Goal: Navigation & Orientation: Find specific page/section

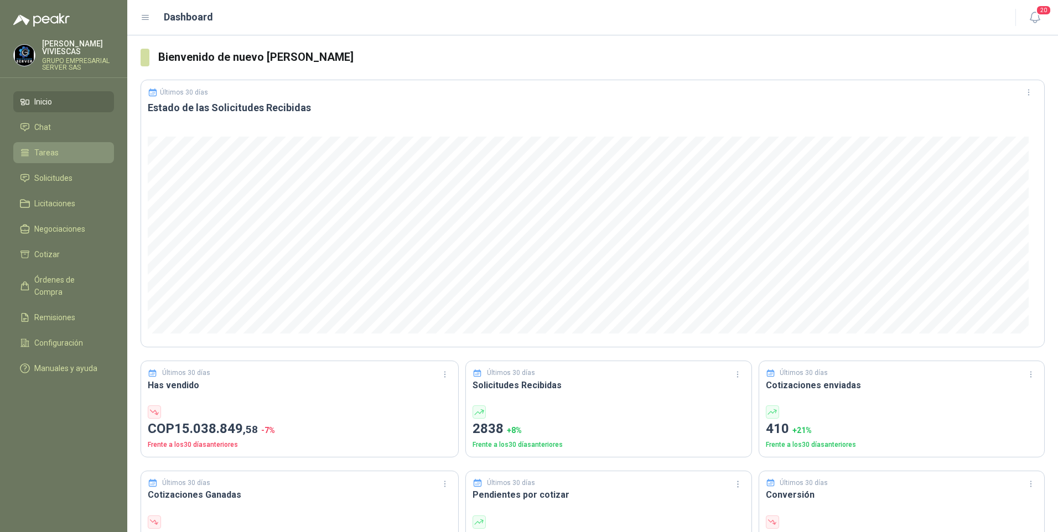
click at [50, 154] on span "Tareas" at bounding box center [46, 153] width 24 height 12
click at [48, 176] on span "Solicitudes" at bounding box center [53, 178] width 38 height 12
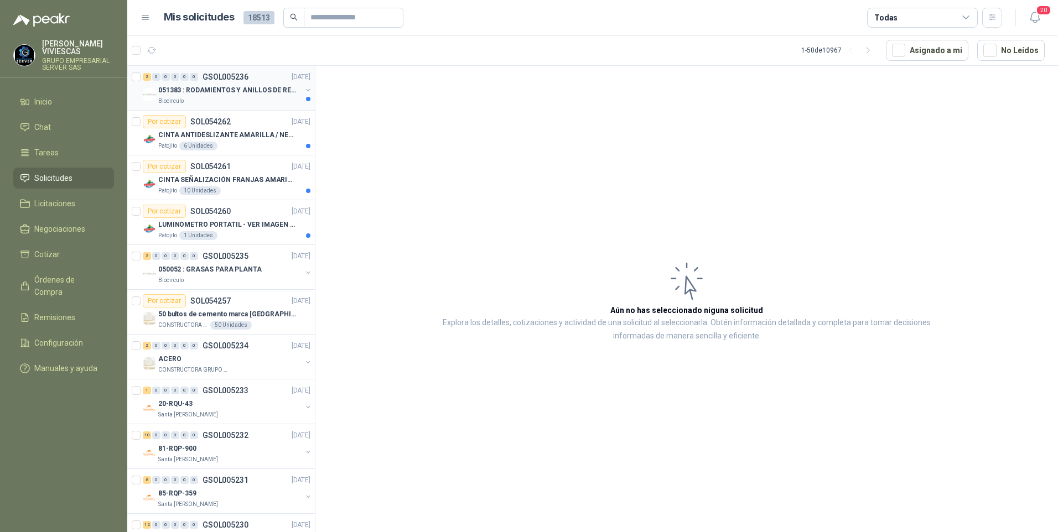
click at [214, 96] on div "051383 : RODAMIENTOS Y ANILLOS DE RETENCION RUEDAS" at bounding box center [229, 90] width 143 height 13
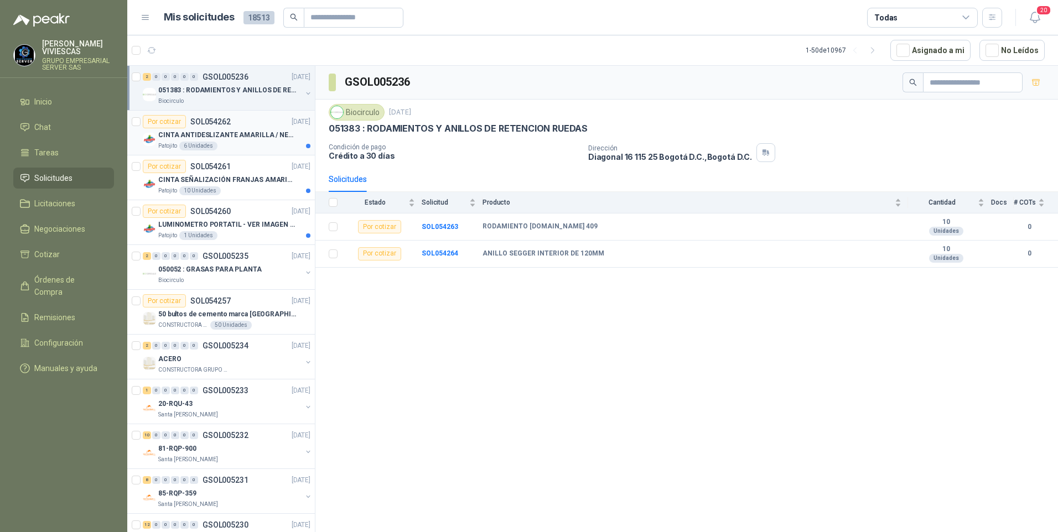
click at [237, 137] on p "CINTA ANTIDESLIZANTE AMARILLA / NEGRA" at bounding box center [227, 135] width 138 height 11
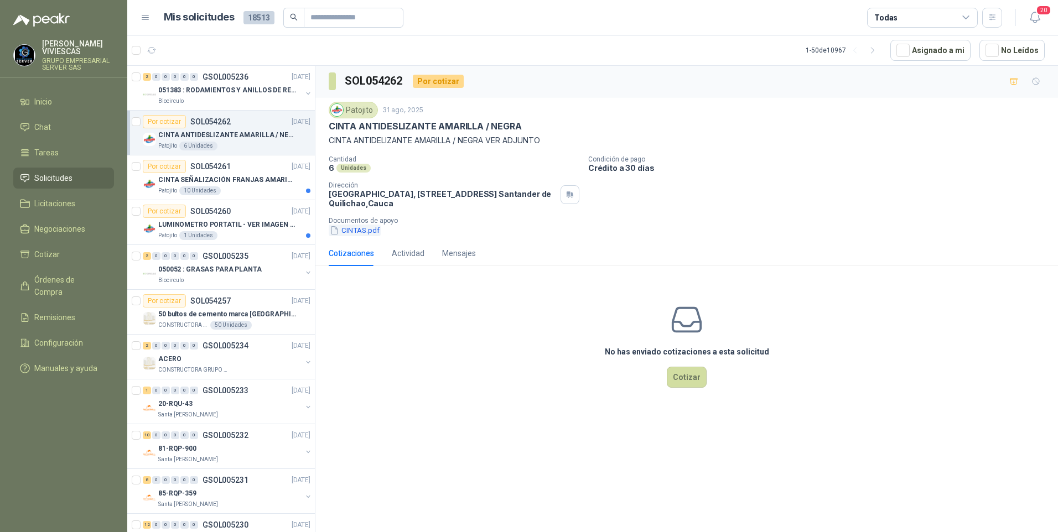
click at [358, 229] on button "CINTAS.pdf" at bounding box center [355, 231] width 52 height 12
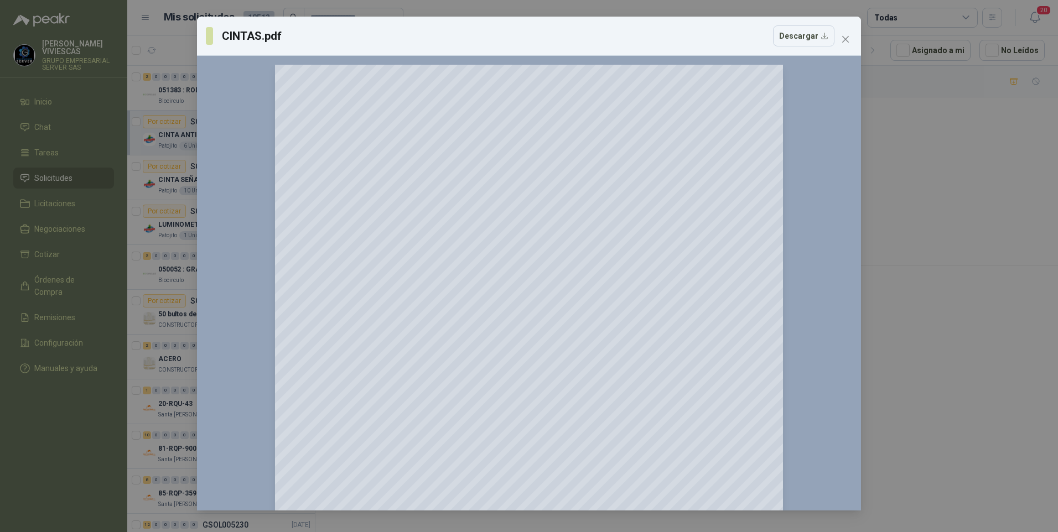
click at [915, 349] on div "CINTAS.pdf Descargar 150 %" at bounding box center [529, 266] width 1058 height 532
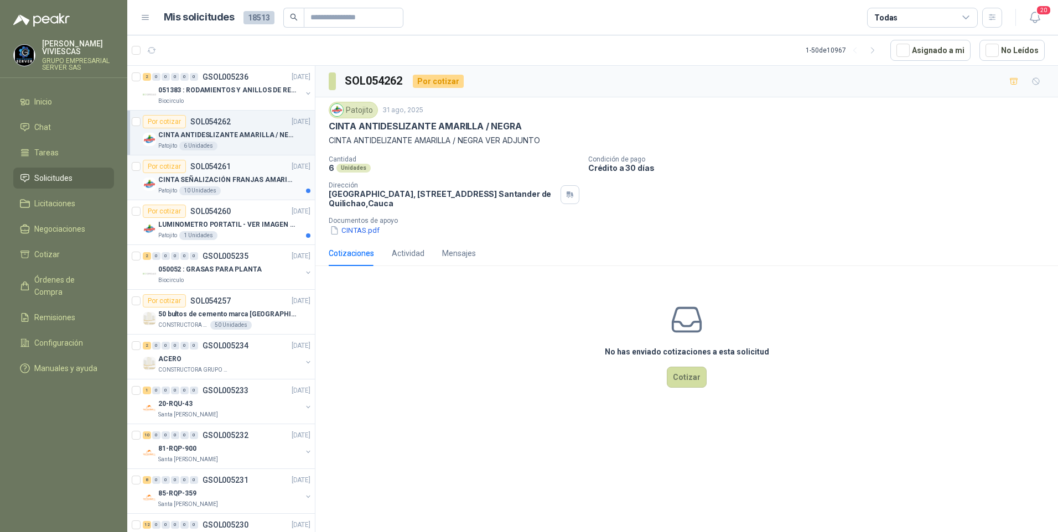
click at [253, 181] on p "CINTA SEÑALIZACIÓN FRANJAS AMARILLAS NEGRA" at bounding box center [227, 180] width 138 height 11
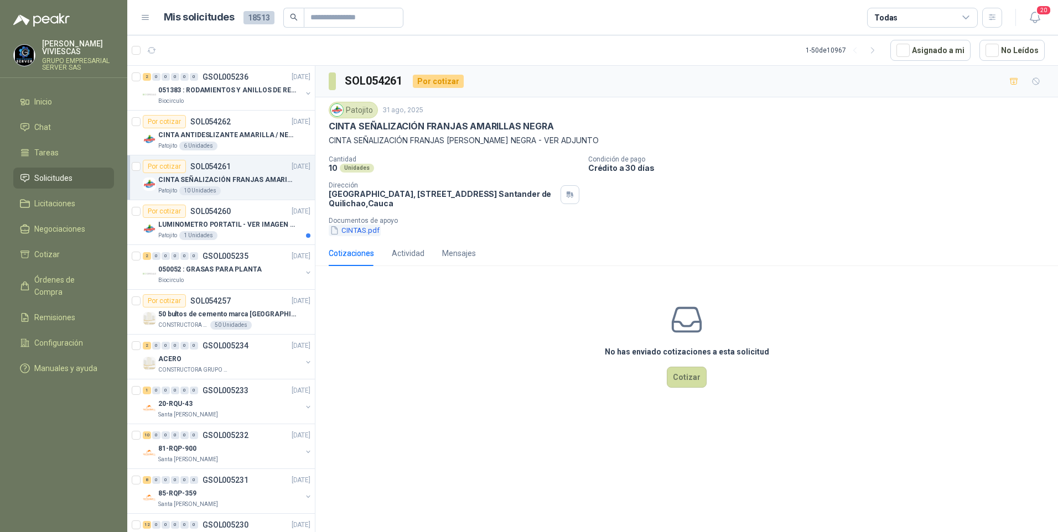
click at [354, 229] on button "CINTAS.pdf" at bounding box center [355, 231] width 52 height 12
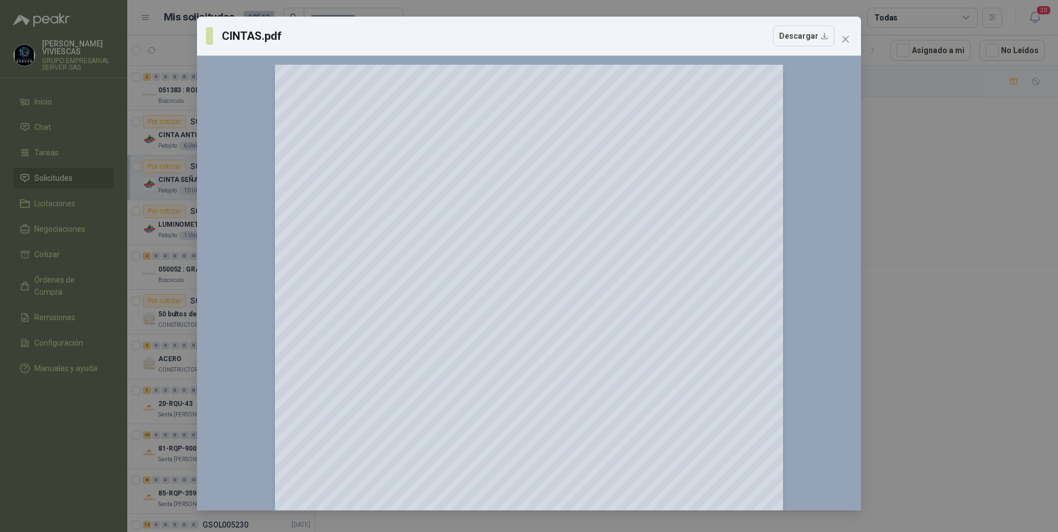
drag, startPoint x: 942, startPoint y: 311, endPoint x: 390, endPoint y: 289, distance: 552.5
click at [938, 310] on div "CINTAS.pdf Descargar 150 %" at bounding box center [529, 266] width 1058 height 532
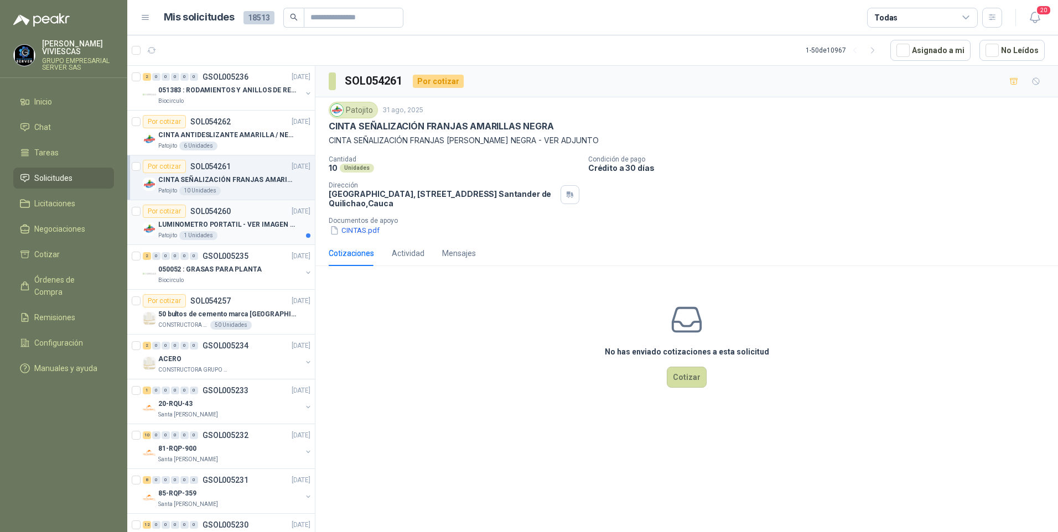
click at [262, 226] on p "LUMINOMETRO PORTATIL - VER IMAGEN ADJUNTA" at bounding box center [227, 225] width 138 height 11
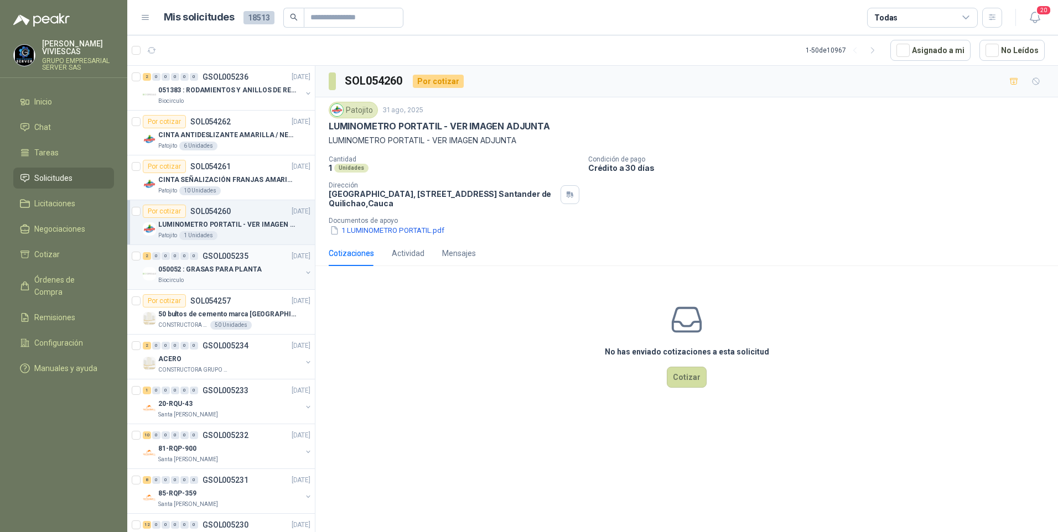
click at [213, 271] on p "050052 : GRASAS PARA PLANTA" at bounding box center [209, 269] width 103 height 11
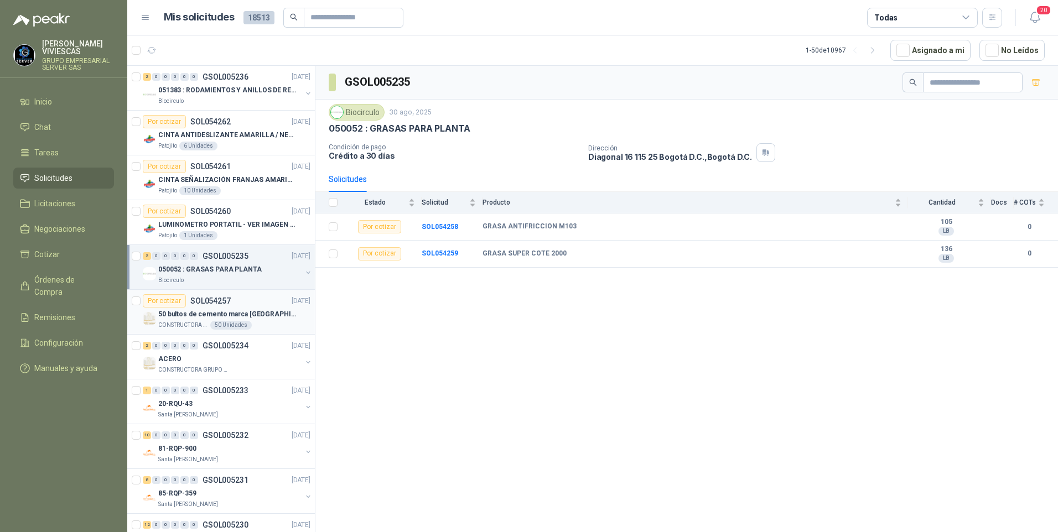
click at [186, 319] on p "50 bultos de cemento marca [GEOGRAPHIC_DATA][PERSON_NAME]" at bounding box center [227, 314] width 138 height 11
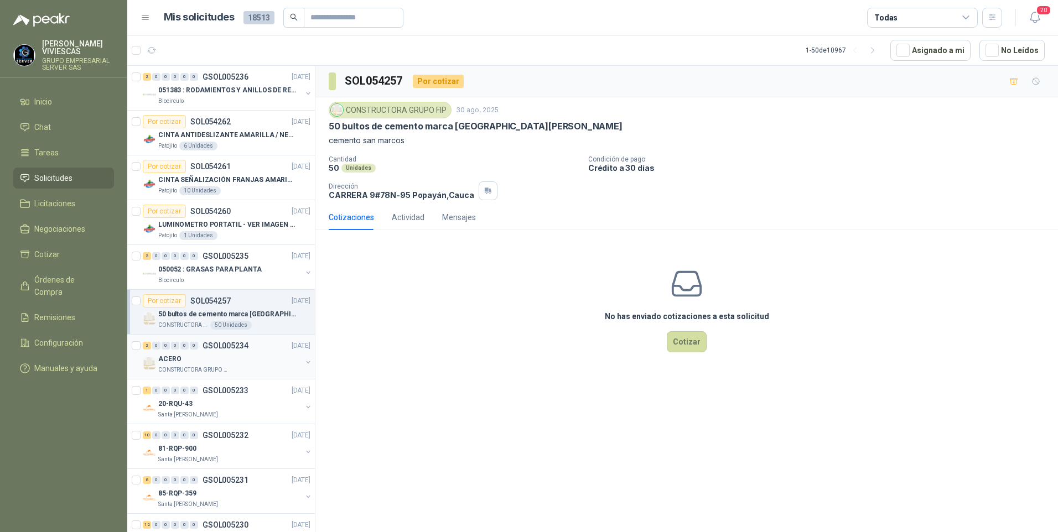
click at [179, 363] on div "ACERO" at bounding box center [229, 358] width 143 height 13
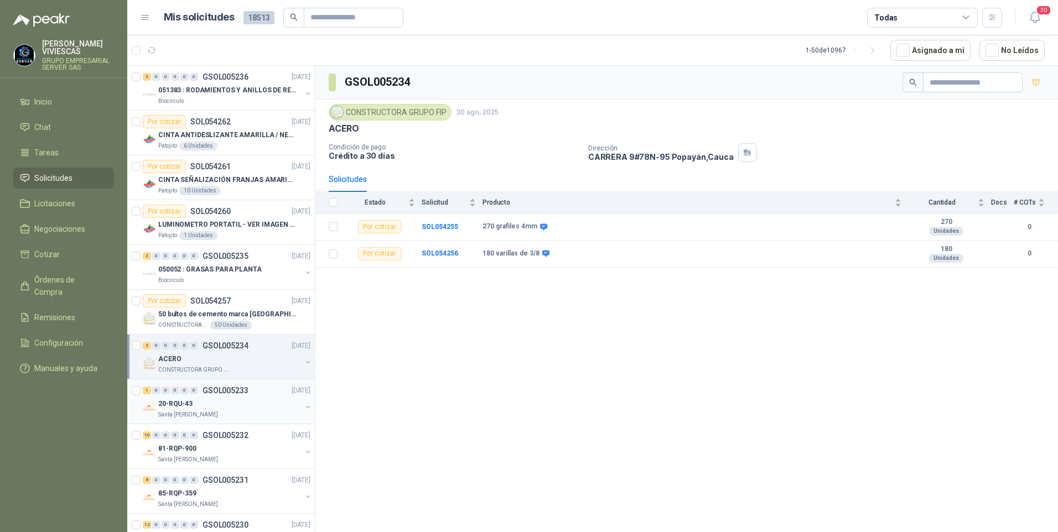
click at [172, 406] on p "20-RQU-43" at bounding box center [175, 404] width 34 height 11
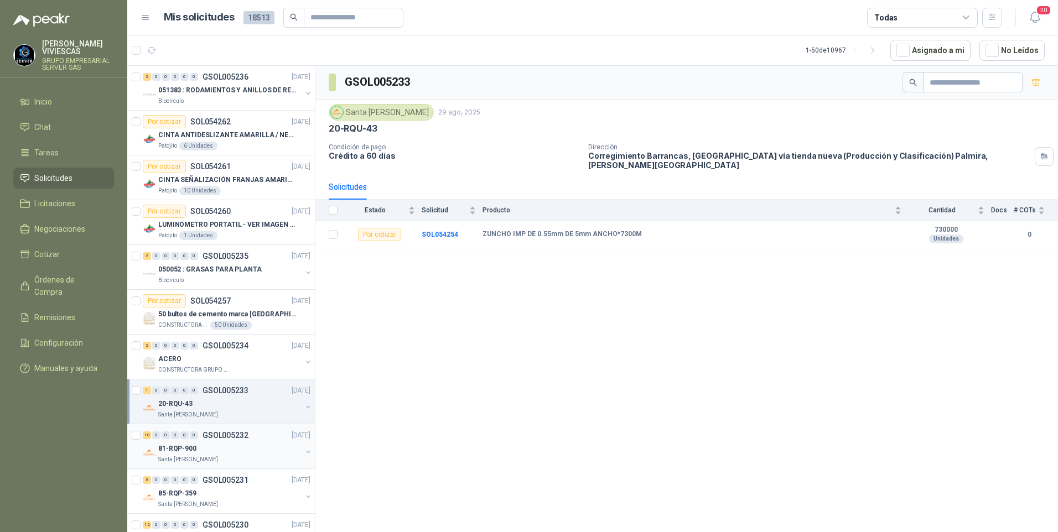
click at [195, 456] on p "Santa [PERSON_NAME]" at bounding box center [188, 459] width 60 height 9
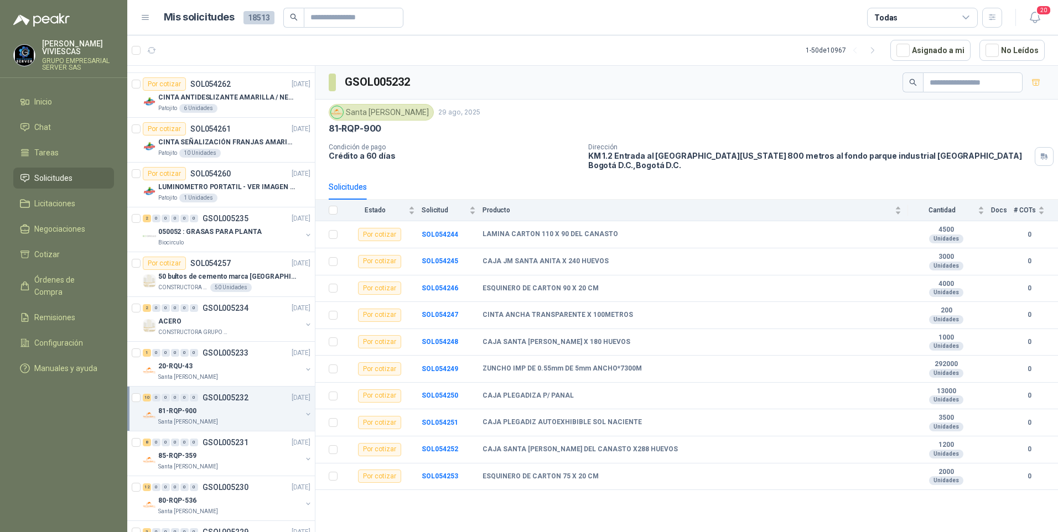
scroll to position [55, 0]
